Goal: Information Seeking & Learning: Learn about a topic

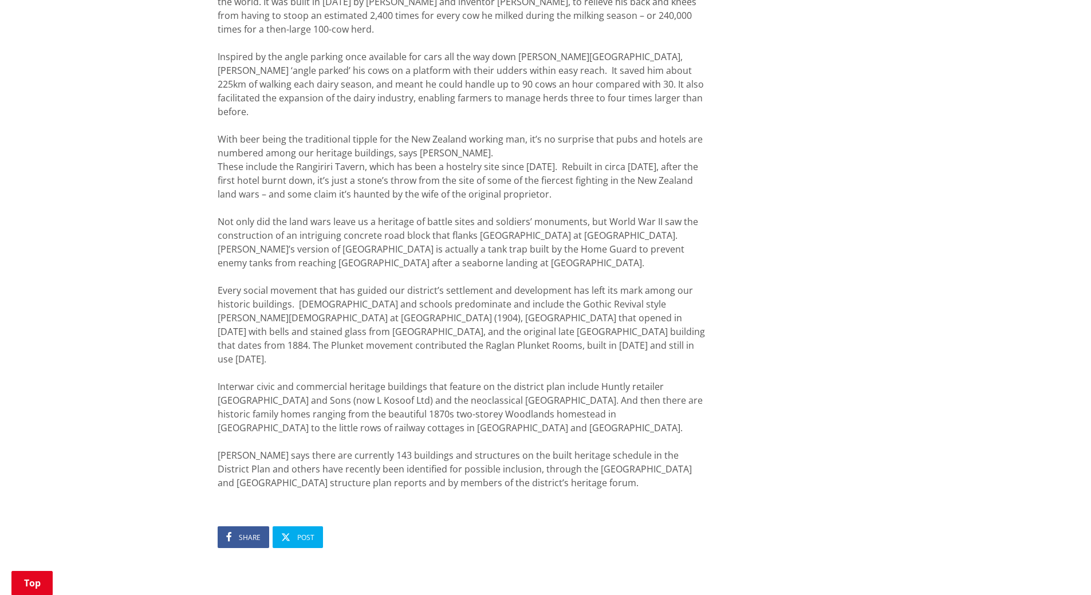
scroll to position [744, 0]
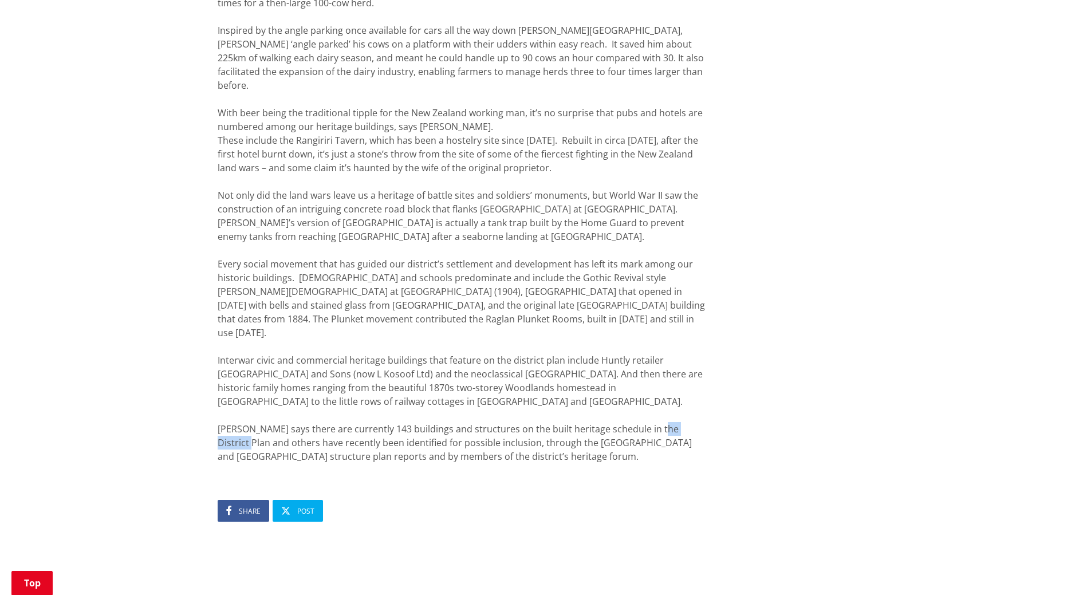
drag, startPoint x: 656, startPoint y: 397, endPoint x: 706, endPoint y: 400, distance: 49.9
click at [706, 400] on div "Recognising our built heritage 01 November 2016 Share Post There is a wealth of…" at bounding box center [461, 73] width 505 height 1242
drag, startPoint x: 654, startPoint y: 404, endPoint x: 714, endPoint y: 385, distance: 62.9
click at [714, 385] on div "Recognising our built heritage 01 November 2016 Share Post There is a wealth of…" at bounding box center [545, 73] width 673 height 1242
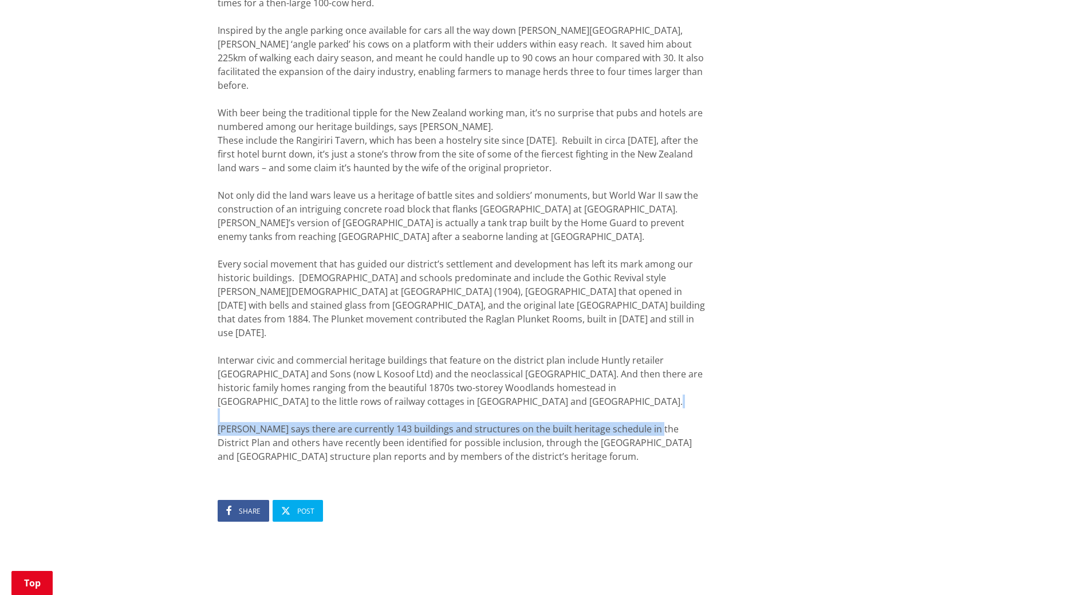
copy div "Dr McEwan says there are currently 143 buildings and structures on the built he…"
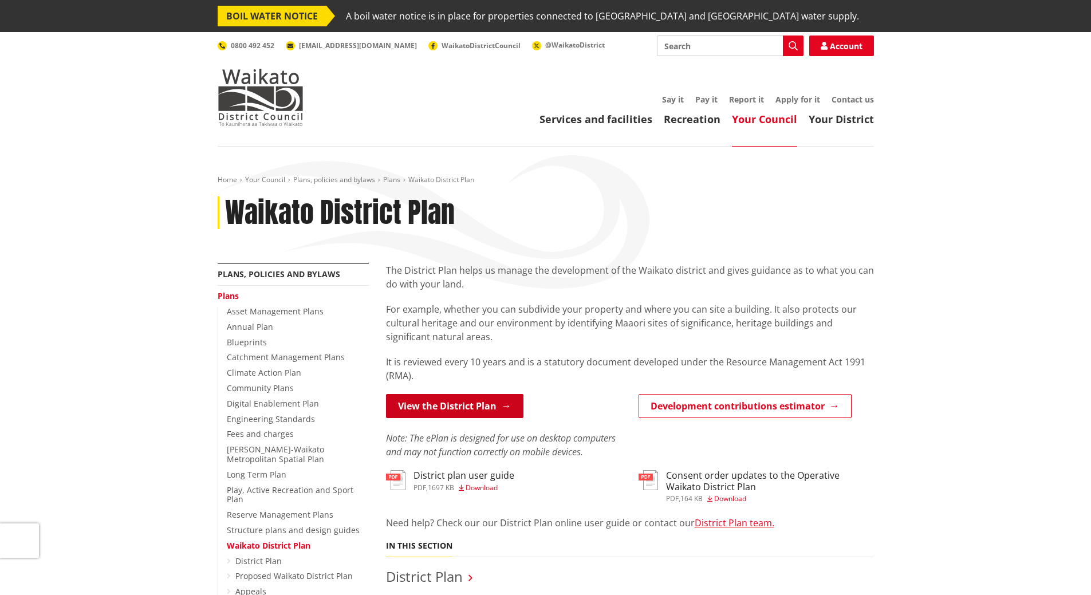
click at [491, 404] on link "View the District Plan" at bounding box center [454, 406] width 137 height 24
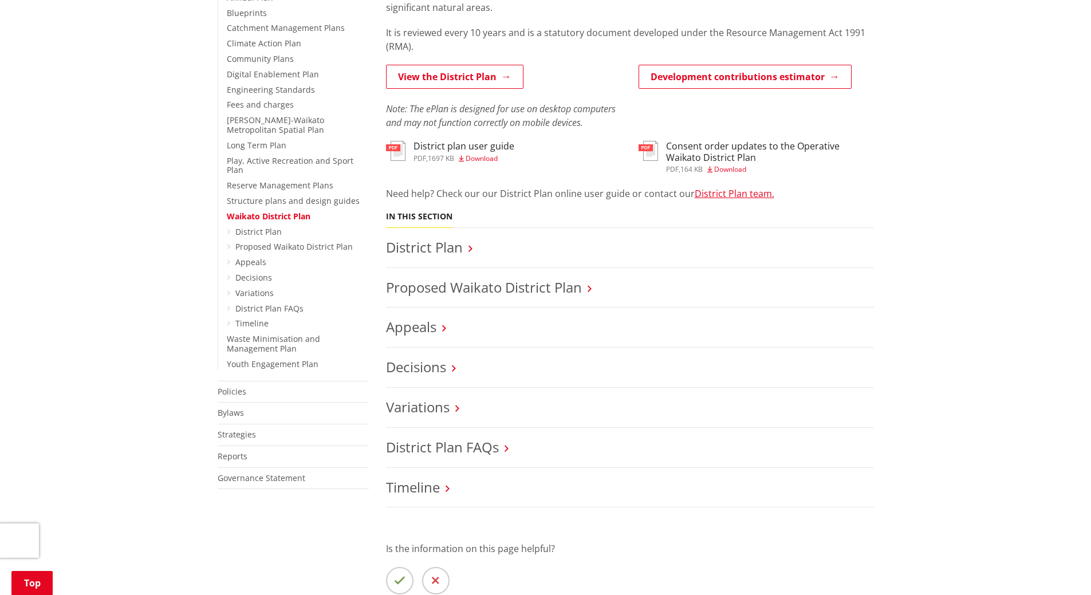
scroll to position [172, 0]
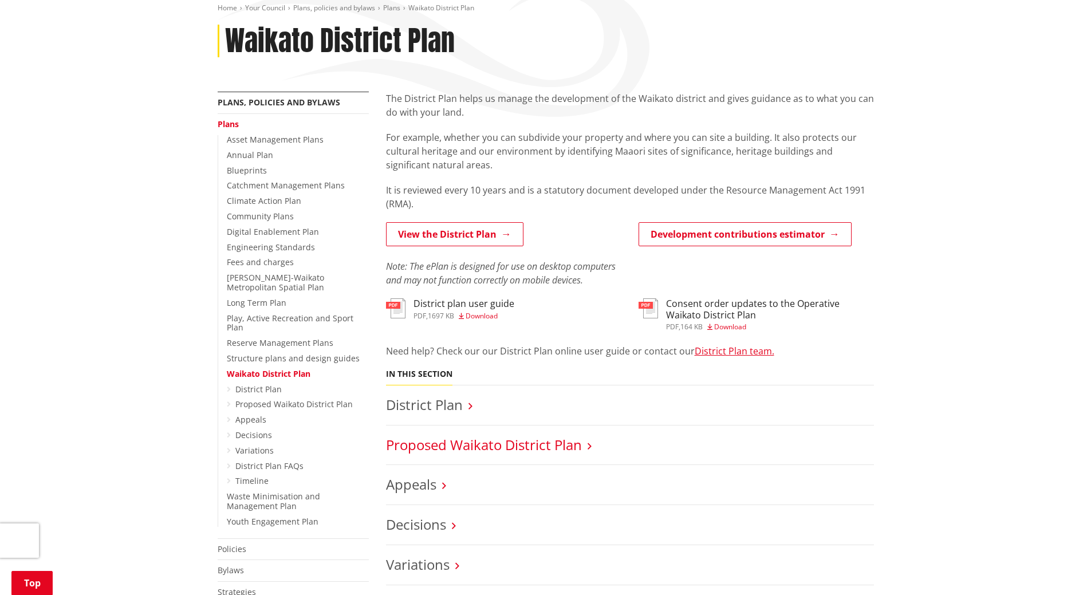
click at [486, 439] on link "Proposed Waikato District Plan" at bounding box center [484, 444] width 196 height 19
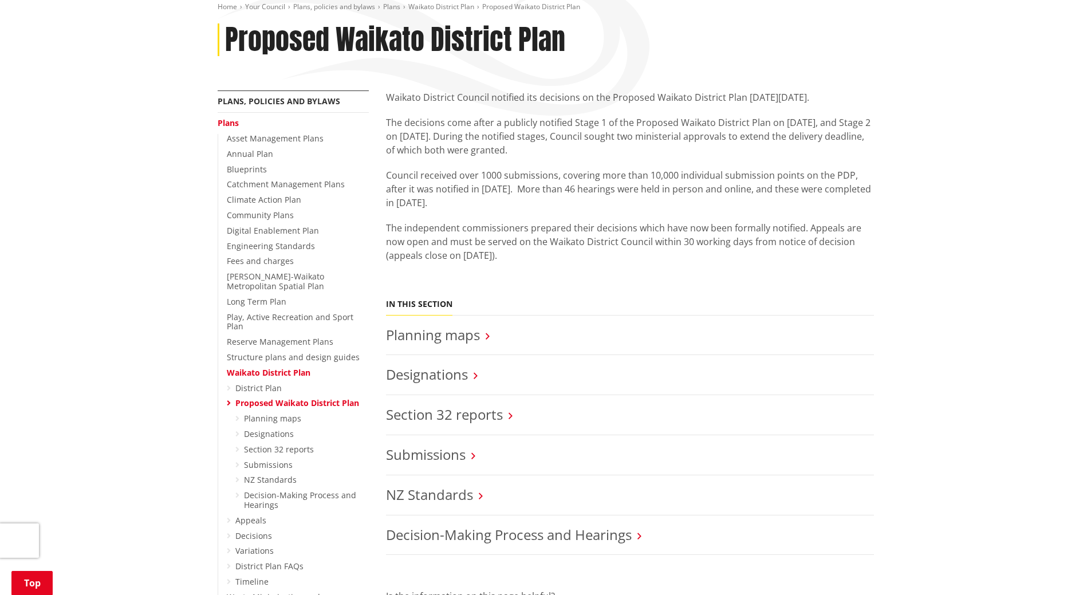
scroll to position [229, 0]
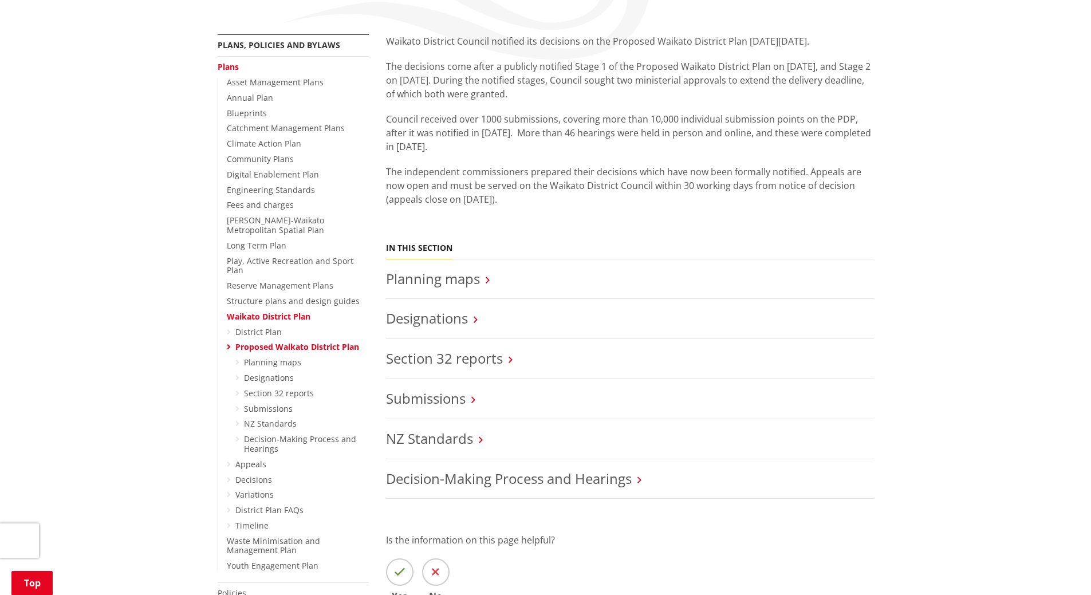
click at [470, 317] on h3 "Designations" at bounding box center [630, 318] width 488 height 17
click at [478, 320] on icon at bounding box center [476, 319] width 4 height 10
click at [432, 324] on link "Designations" at bounding box center [427, 318] width 82 height 19
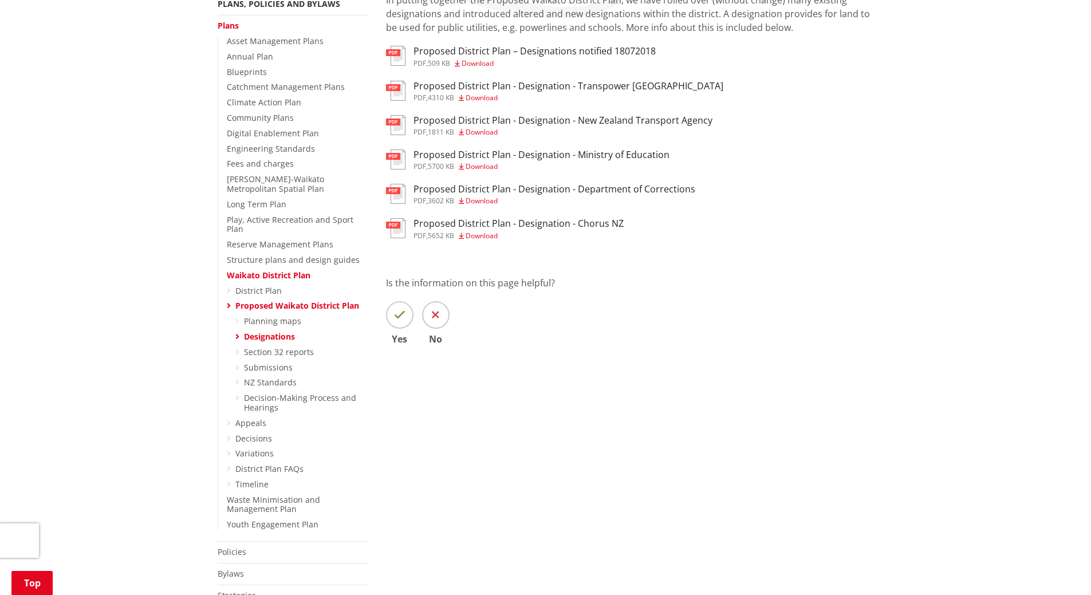
scroll to position [286, 0]
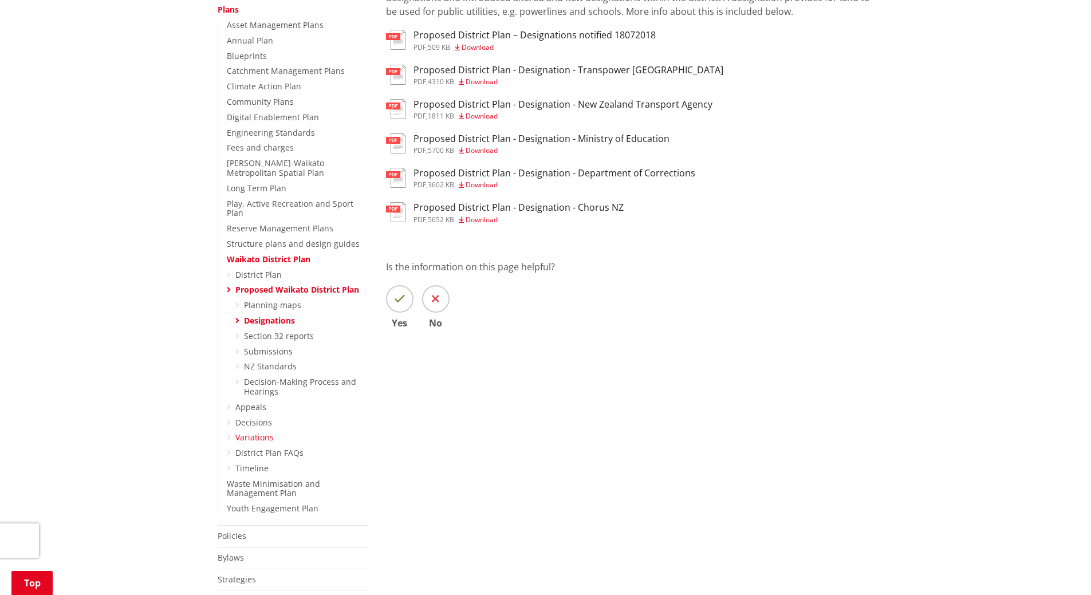
click at [255, 432] on link "Variations" at bounding box center [254, 437] width 38 height 11
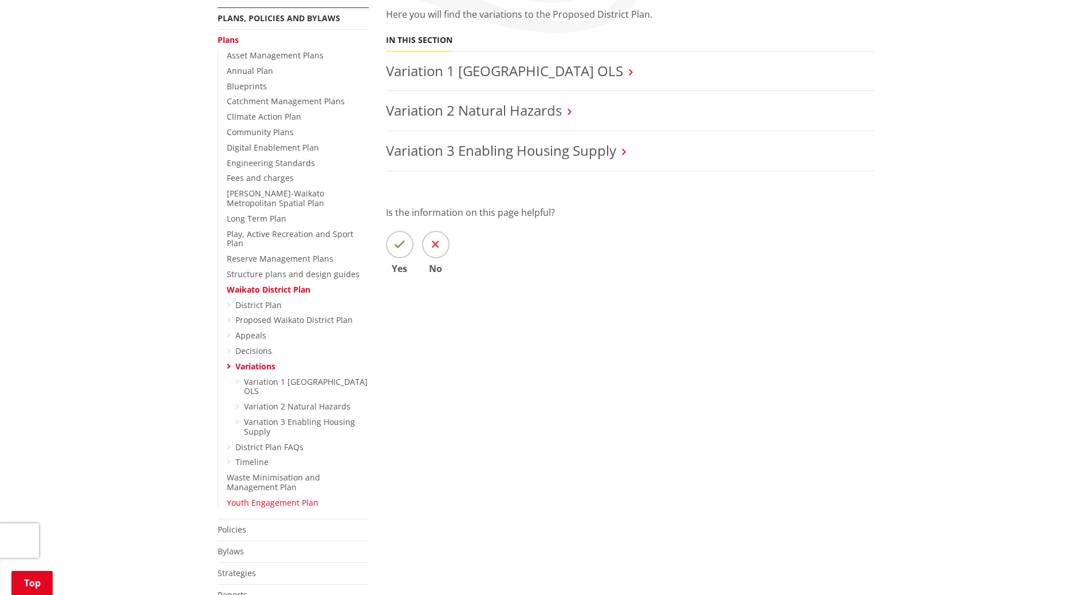
scroll to position [286, 0]
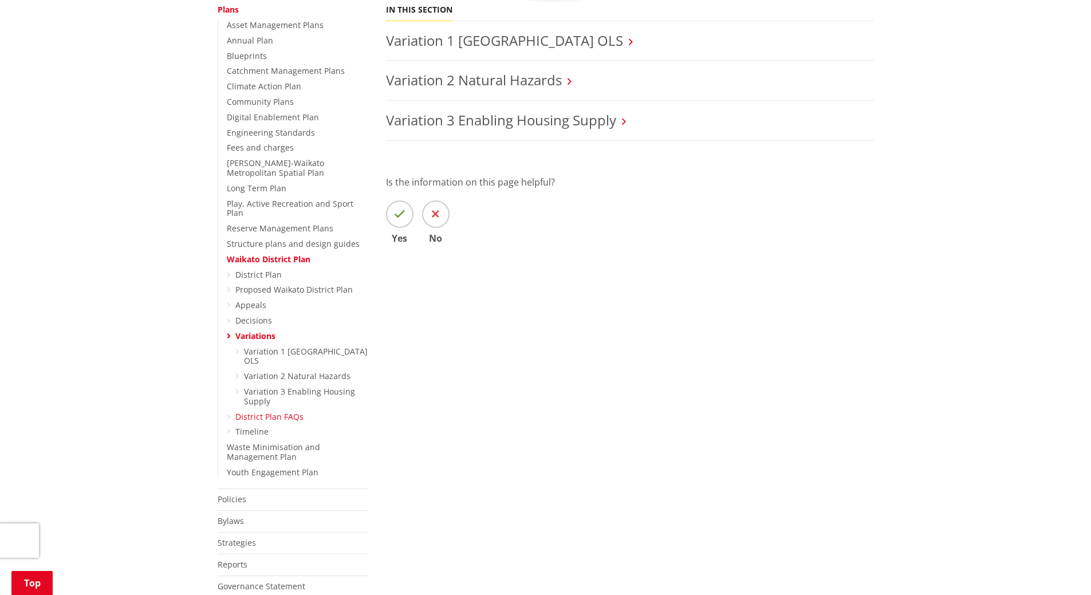
click at [270, 411] on link "District Plan FAQs" at bounding box center [269, 416] width 68 height 11
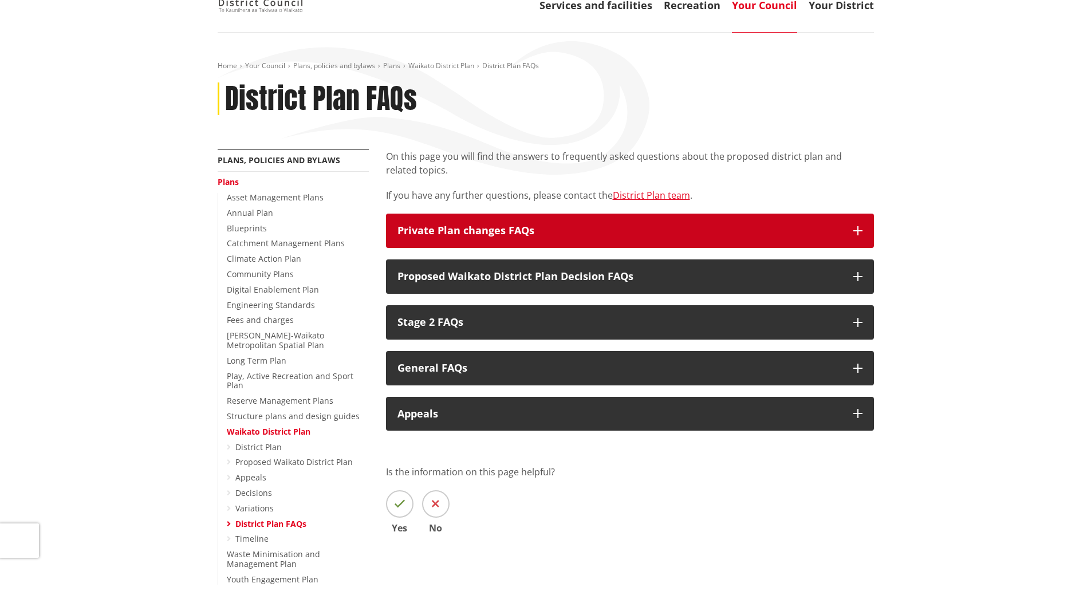
scroll to position [115, 0]
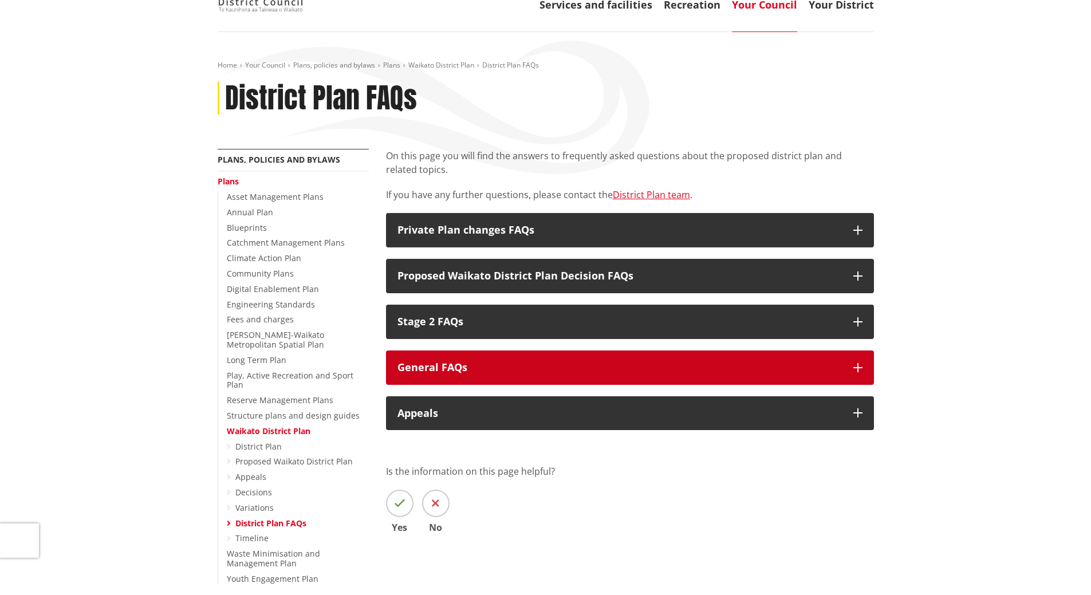
click at [468, 375] on button "General FAQs" at bounding box center [630, 367] width 488 height 34
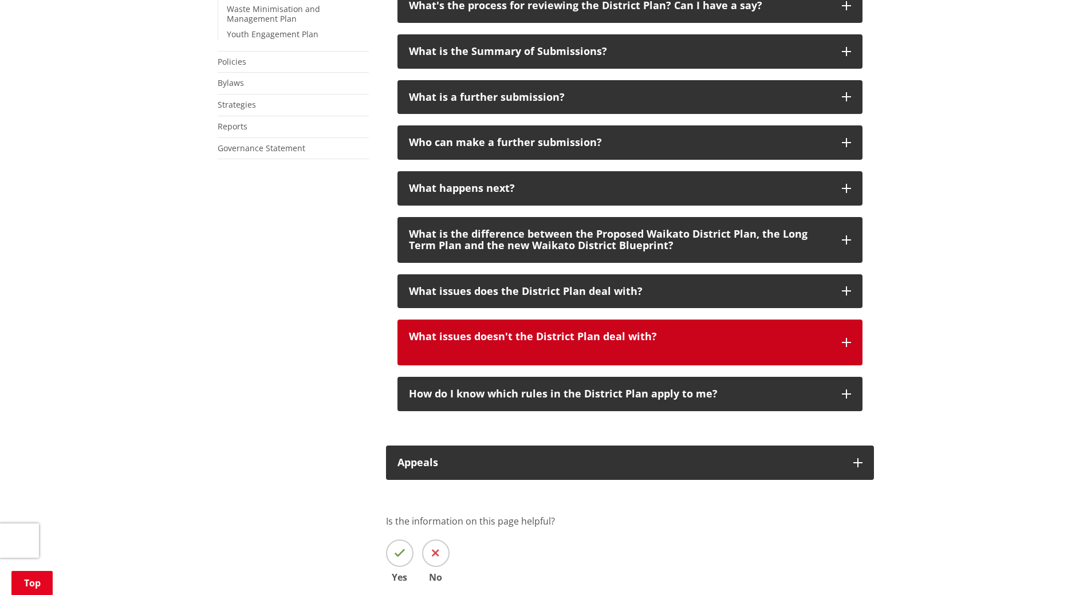
scroll to position [687, 0]
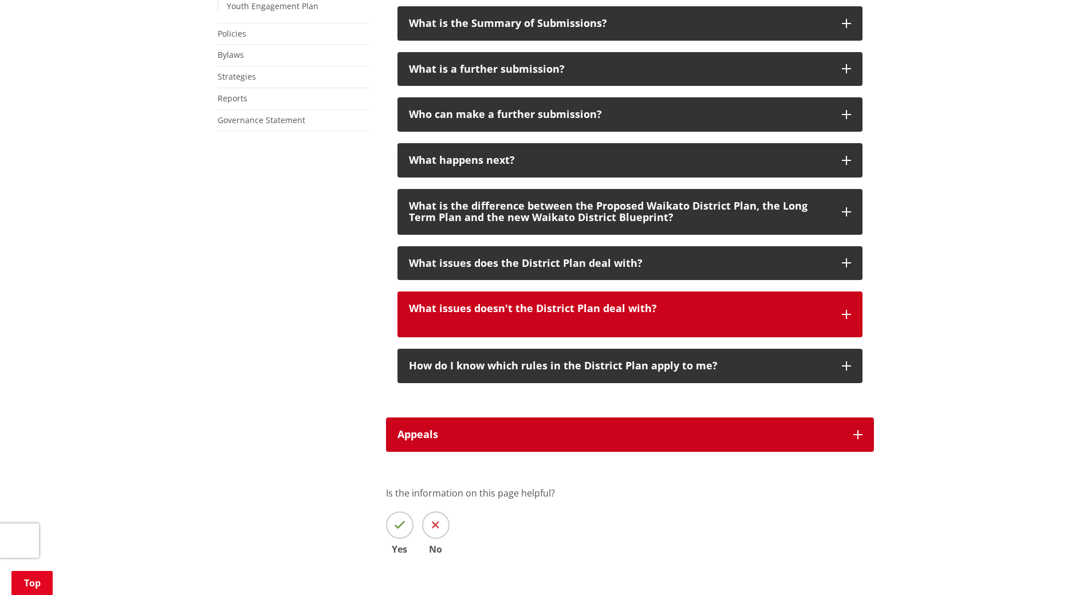
click at [551, 436] on div "Appeals" at bounding box center [619, 434] width 444 height 11
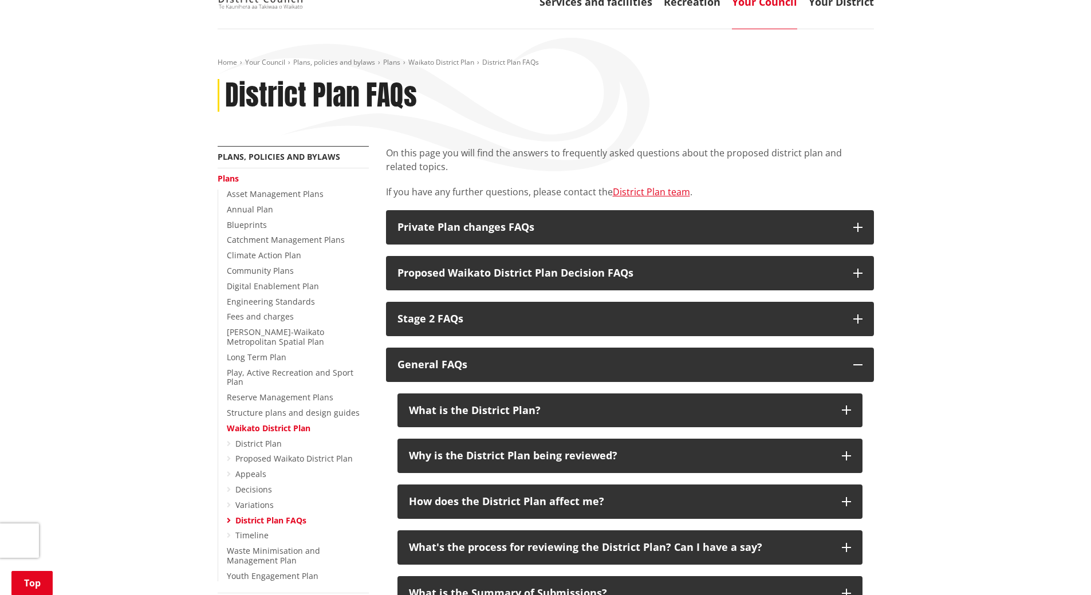
scroll to position [115, 0]
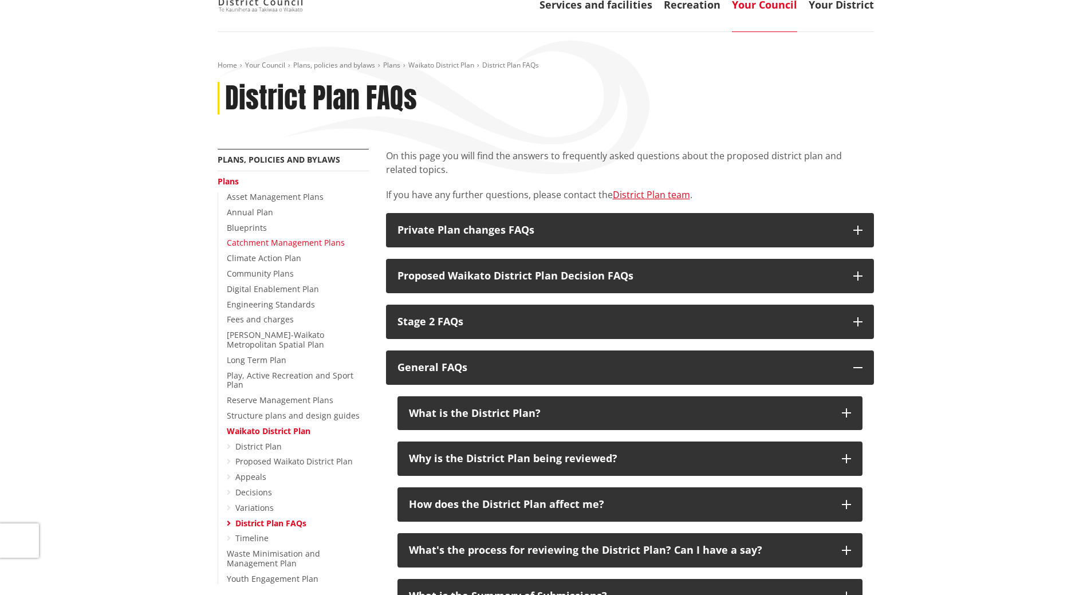
click at [275, 243] on link "Catchment Management Plans" at bounding box center [286, 242] width 118 height 11
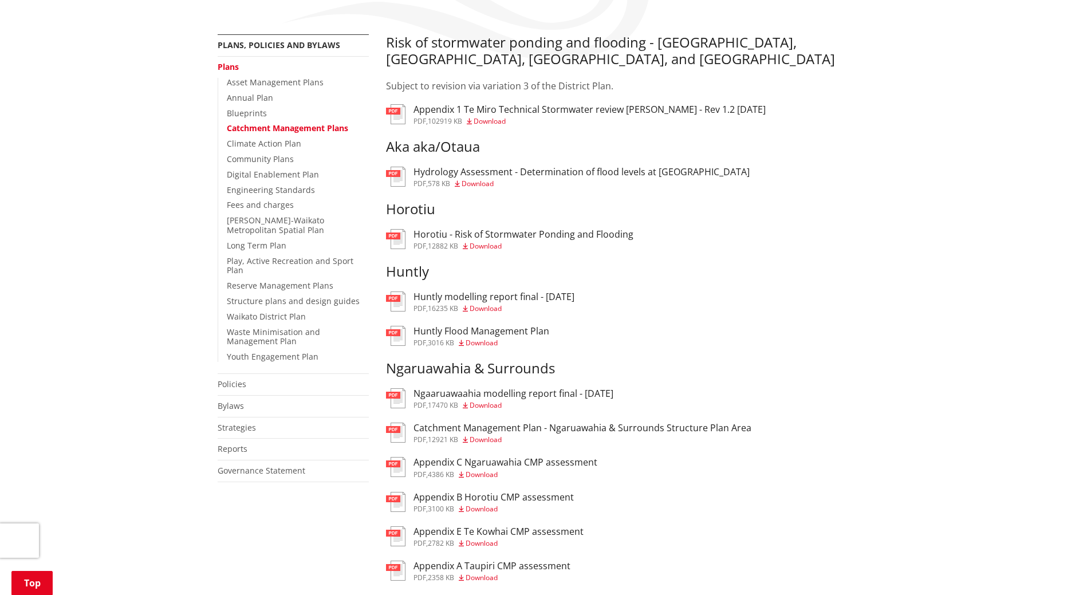
scroll to position [172, 0]
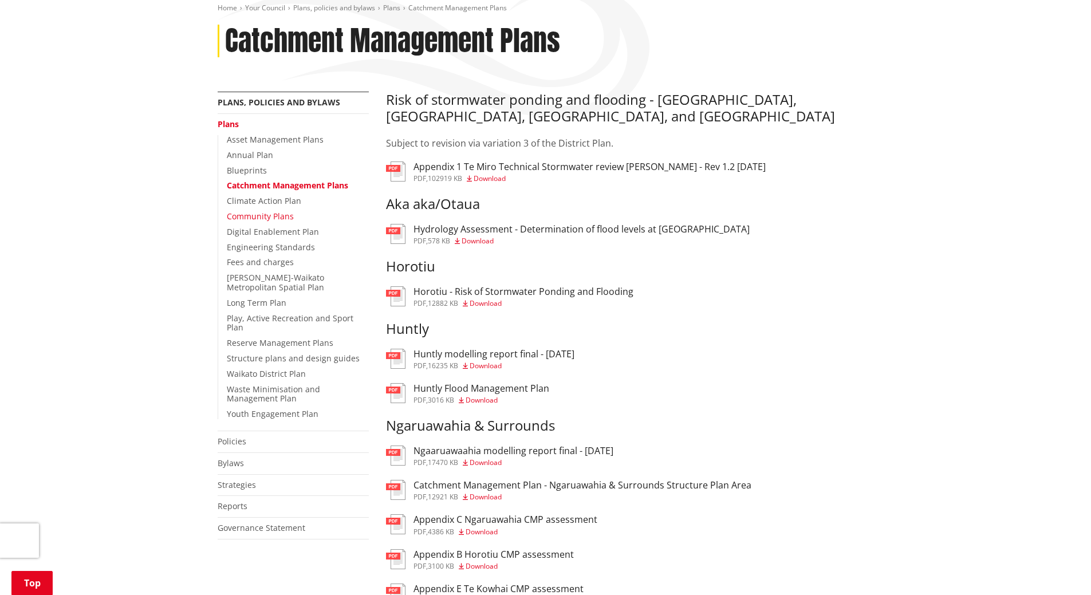
click at [265, 214] on link "Community Plans" at bounding box center [260, 216] width 67 height 11
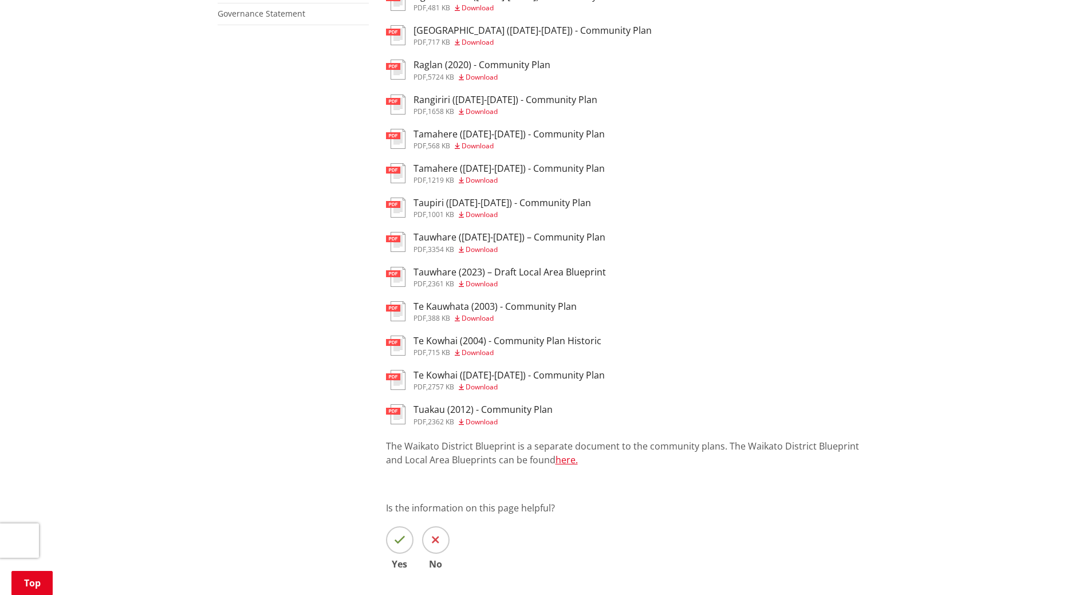
scroll to position [687, 0]
click at [555, 458] on link "here." at bounding box center [566, 458] width 22 height 13
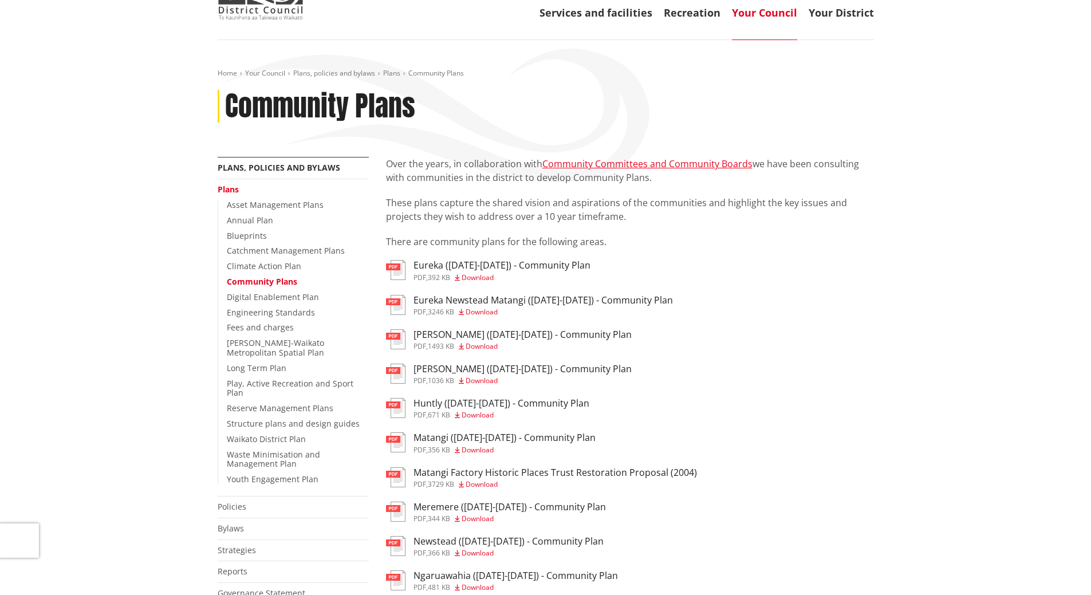
scroll to position [0, 0]
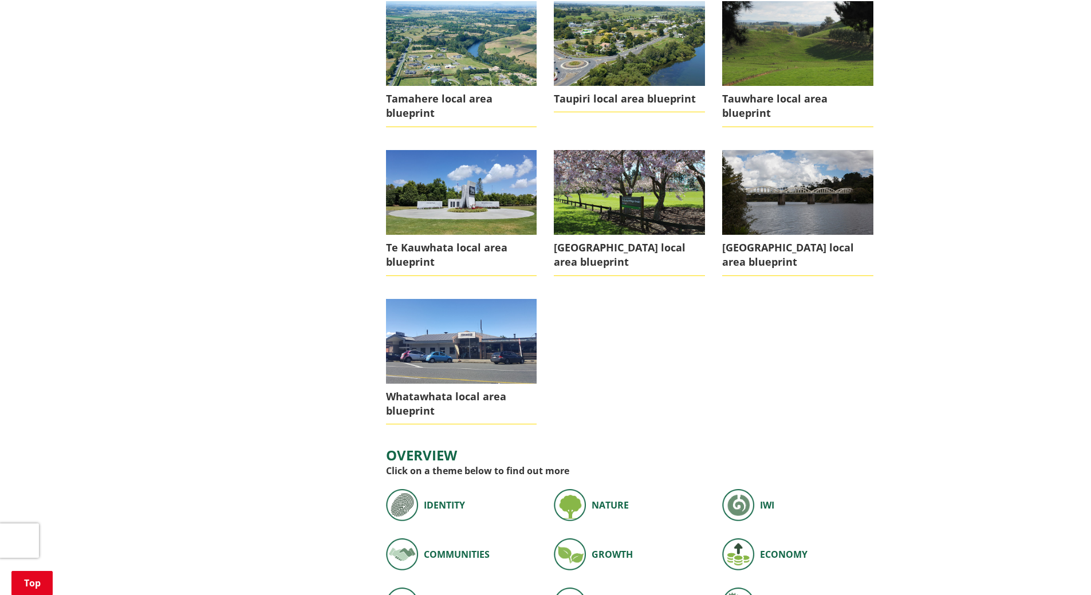
scroll to position [1374, 0]
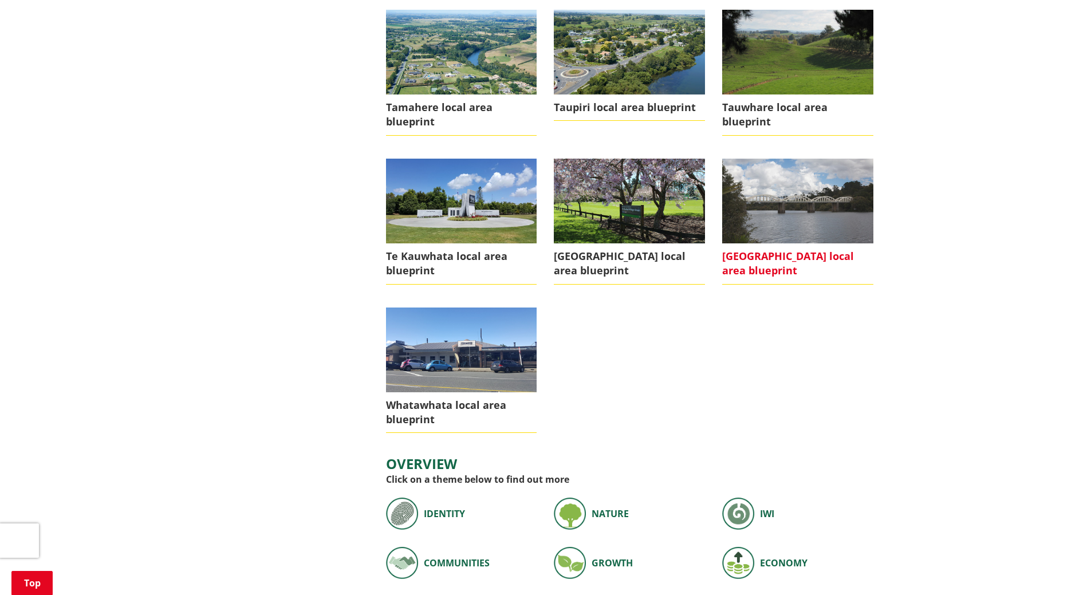
click at [768, 243] on span "[GEOGRAPHIC_DATA] local area blueprint" at bounding box center [797, 263] width 151 height 41
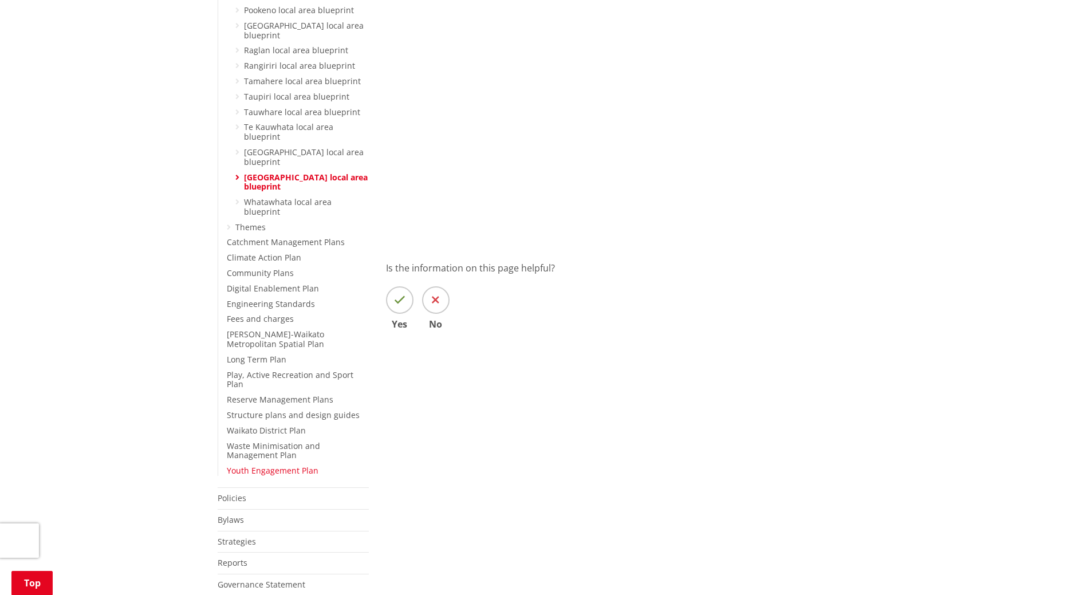
scroll to position [515, 0]
click at [290, 424] on link "Waikato District Plan" at bounding box center [266, 429] width 79 height 11
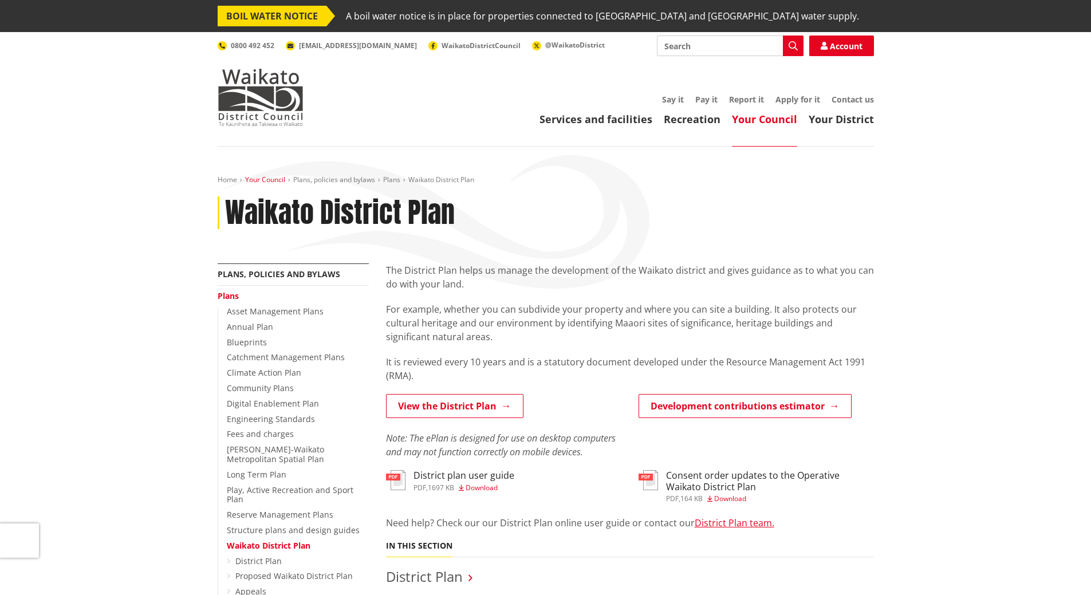
click at [264, 180] on link "Your Council" at bounding box center [265, 180] width 40 height 10
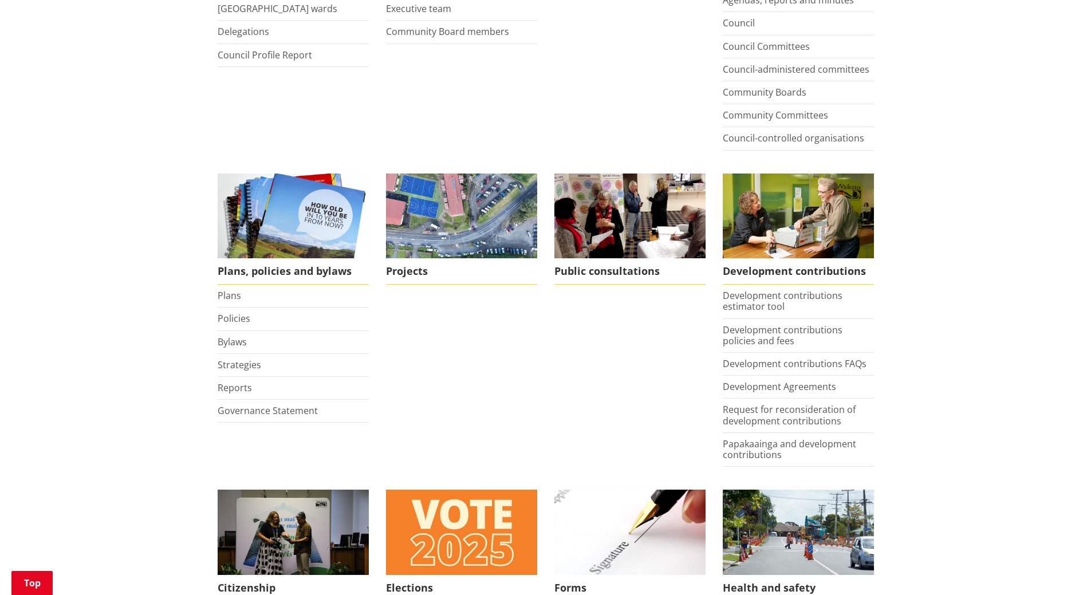
scroll to position [401, 0]
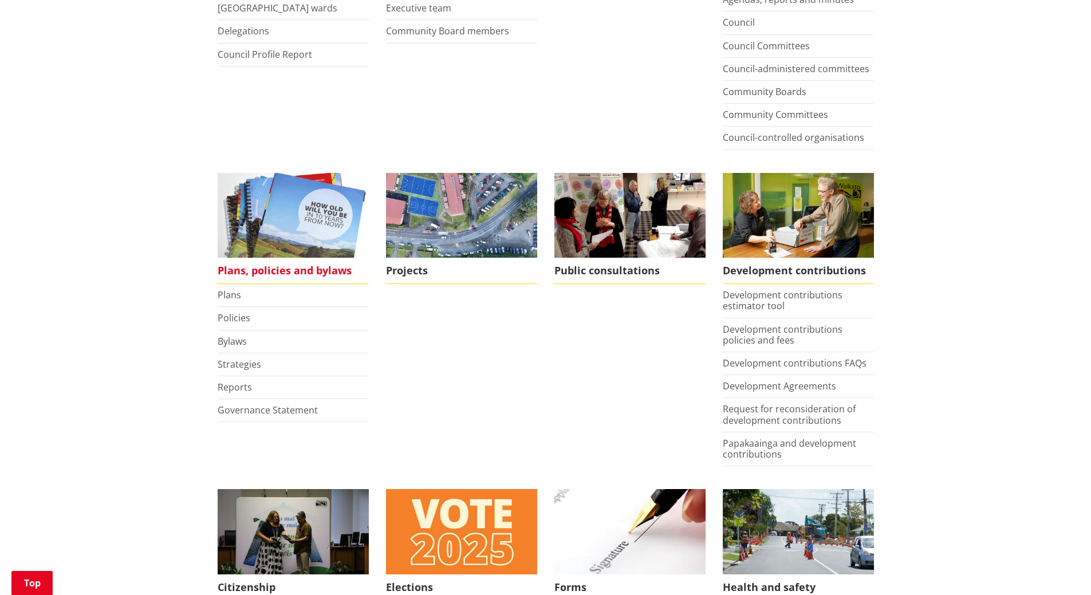
click at [239, 271] on span "Plans, policies and bylaws" at bounding box center [293, 271] width 151 height 26
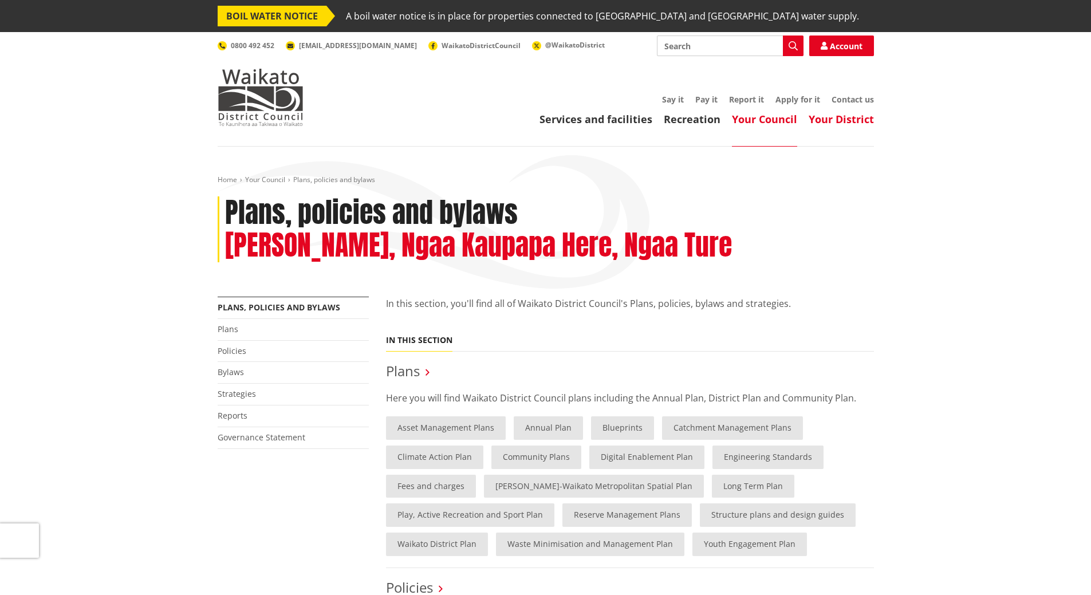
click at [821, 116] on link "Your District" at bounding box center [841, 119] width 65 height 14
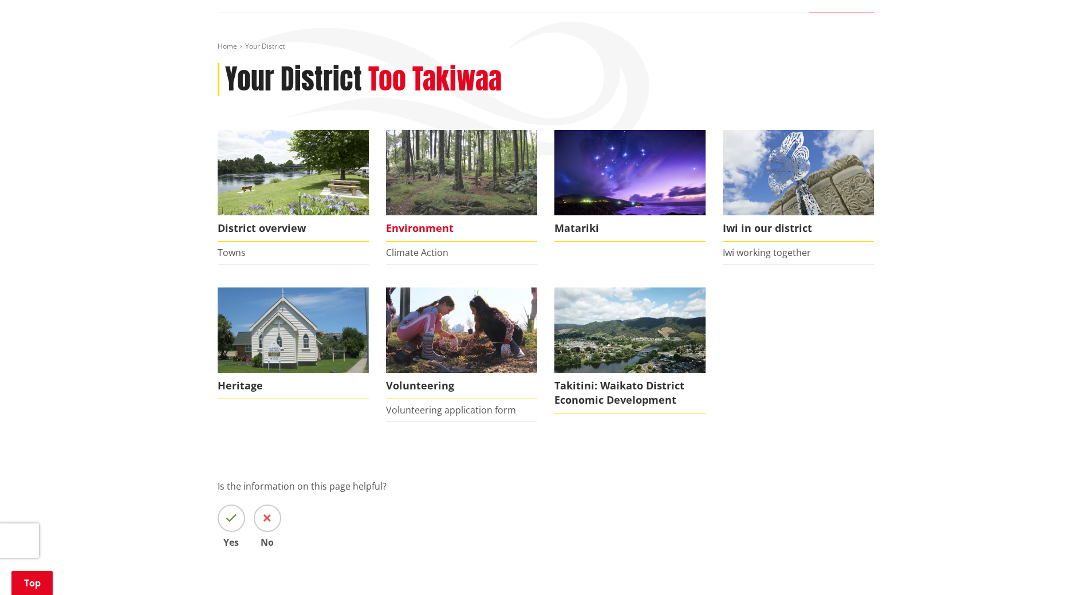
scroll to position [172, 0]
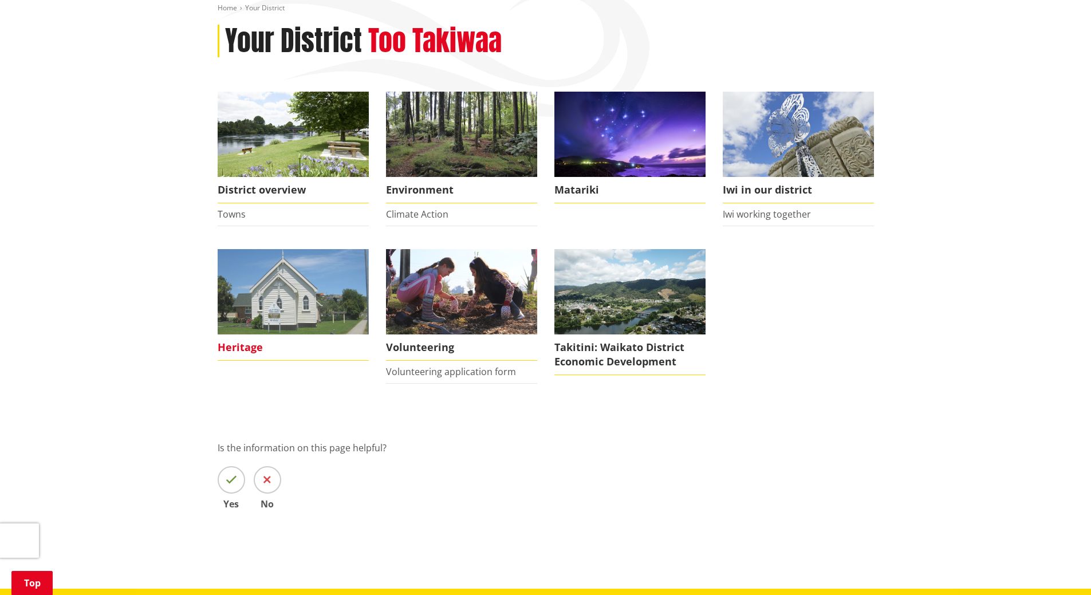
click at [239, 353] on span "Heritage" at bounding box center [293, 347] width 151 height 26
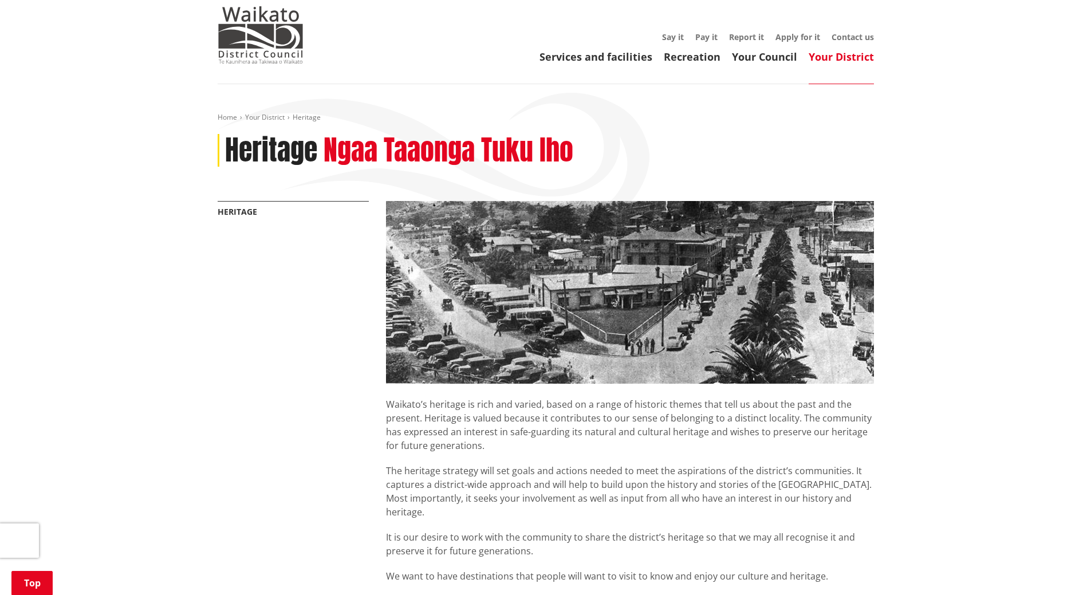
scroll to position [229, 0]
